Goal: Information Seeking & Learning: Learn about a topic

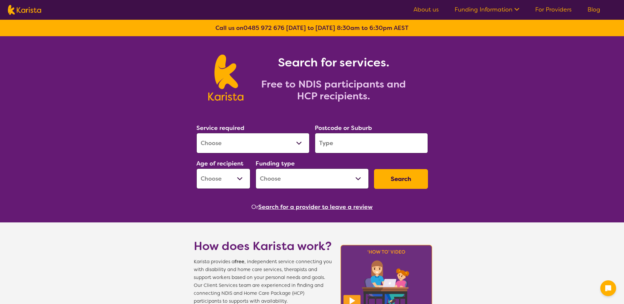
click at [254, 144] on select "Allied Health Assistant Assessment ([MEDICAL_DATA] or [MEDICAL_DATA]) Behaviour…" at bounding box center [252, 143] width 113 height 20
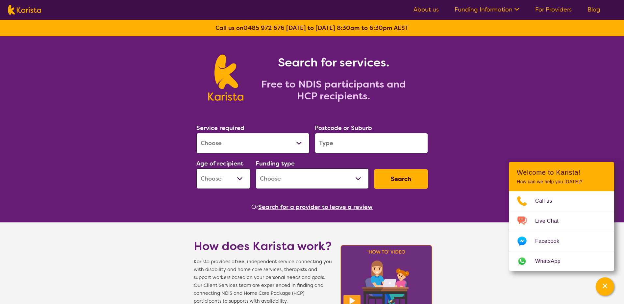
click at [247, 138] on select "Allied Health Assistant Assessment ([MEDICAL_DATA] or [MEDICAL_DATA]) Behaviour…" at bounding box center [252, 143] width 113 height 20
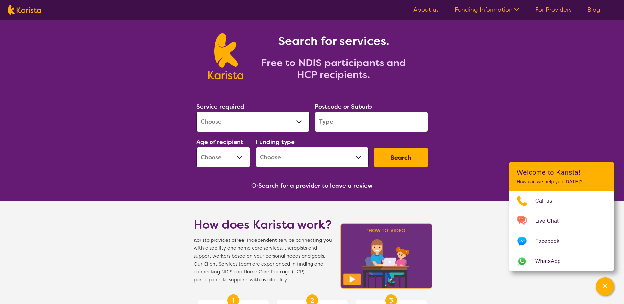
scroll to position [33, 0]
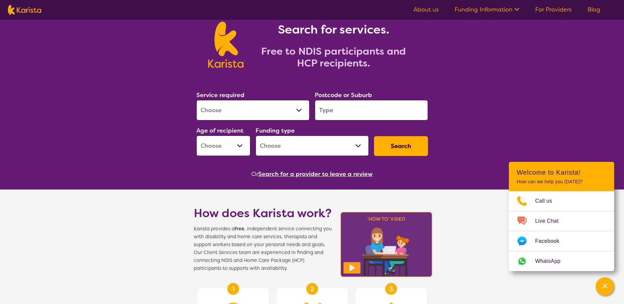
click at [246, 112] on select "Allied Health Assistant Assessment ([MEDICAL_DATA] or [MEDICAL_DATA]) Behaviour…" at bounding box center [252, 110] width 113 height 20
select select "Support worker"
click at [196, 100] on select "Allied Health Assistant Assessment ([MEDICAL_DATA] or [MEDICAL_DATA]) Behaviour…" at bounding box center [252, 110] width 113 height 20
click at [339, 109] on input "search" at bounding box center [371, 110] width 113 height 20
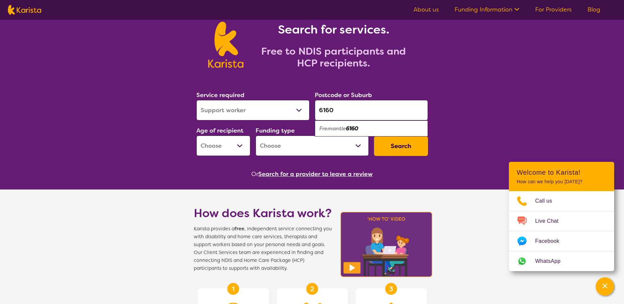
type input "6160"
click at [343, 126] on em "Fremantle" at bounding box center [332, 128] width 27 height 7
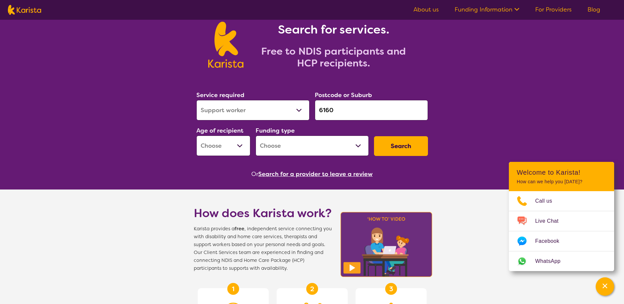
click at [242, 147] on select "Early Childhood - 0 to 9 Child - 10 to 11 Adolescent - 12 to 17 Adult - 18 to 6…" at bounding box center [223, 145] width 54 height 20
select select "AD"
click at [196, 135] on select "Early Childhood - 0 to 9 Child - 10 to 11 Adolescent - 12 to 17 Adult - 18 to 6…" at bounding box center [223, 145] width 54 height 20
click at [300, 148] on select "Home Care Package (HCP) National Disability Insurance Scheme (NDIS) I don't know" at bounding box center [311, 145] width 113 height 20
select select "NDIS"
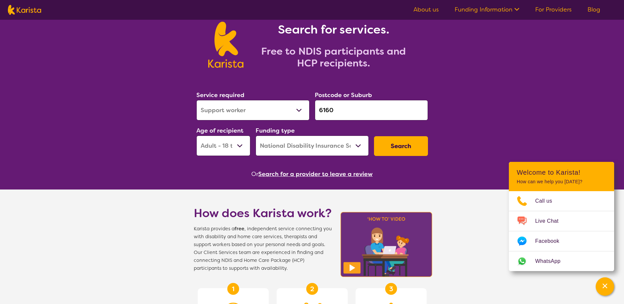
click at [255, 135] on select "Home Care Package (HCP) National Disability Insurance Scheme (NDIS) I don't know" at bounding box center [311, 145] width 113 height 20
click at [411, 141] on button "Search" at bounding box center [401, 146] width 54 height 20
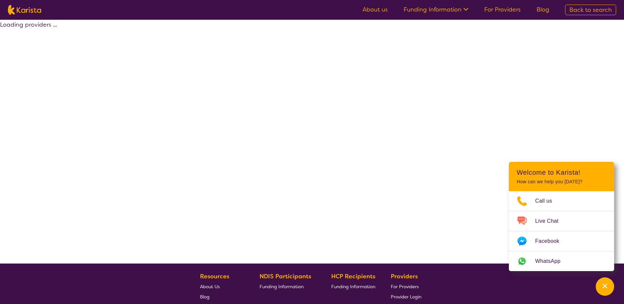
select select "by_score"
